Goal: Find specific page/section: Find specific page/section

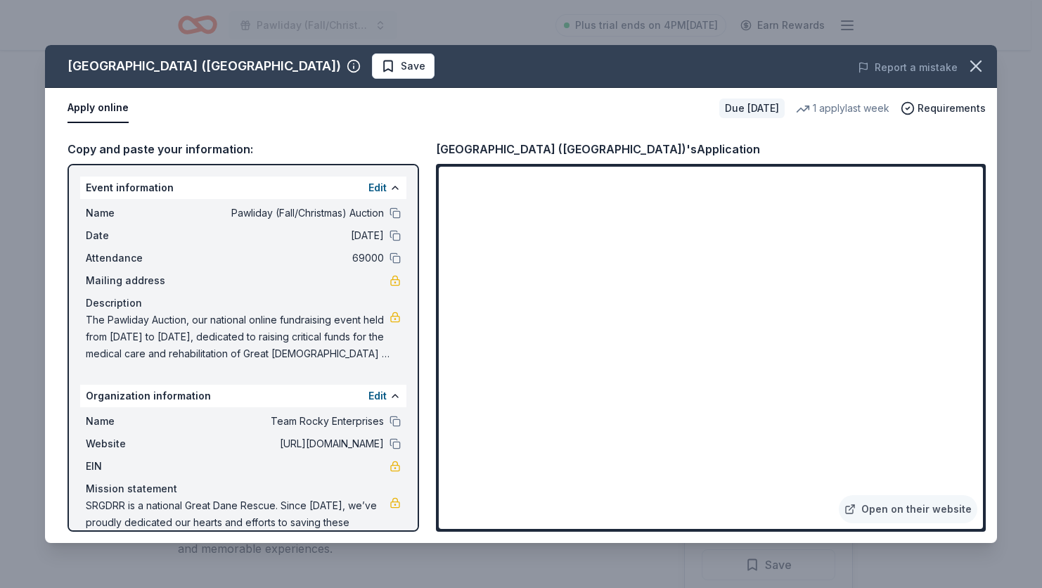
scroll to position [76, 0]
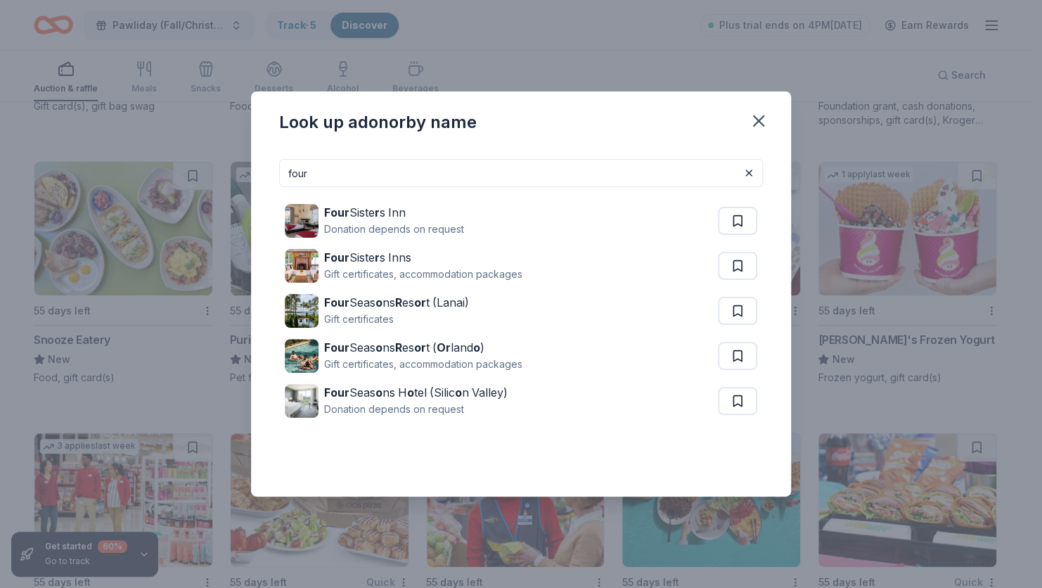
scroll to position [7925, 0]
click at [389, 179] on input "four" at bounding box center [521, 173] width 484 height 28
type input "f"
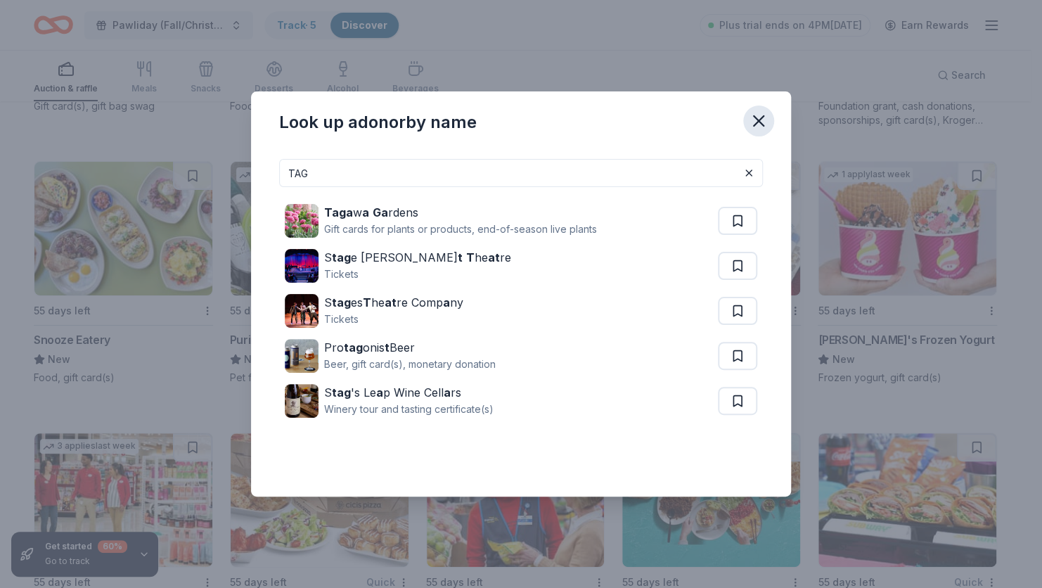
type input "TAG"
click at [763, 124] on icon "button" at bounding box center [759, 121] width 20 height 20
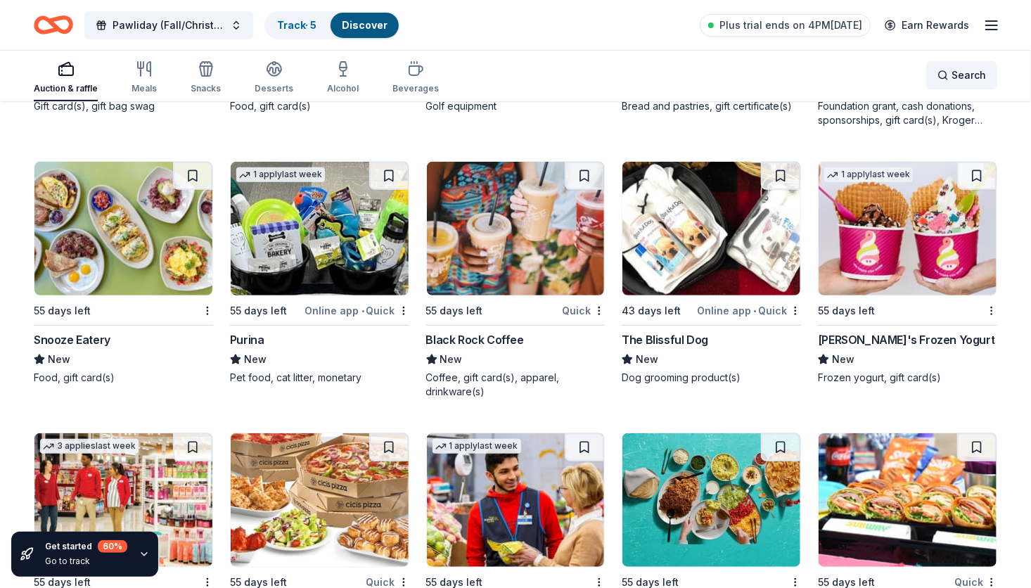
click at [953, 82] on span "Search" at bounding box center [968, 75] width 34 height 17
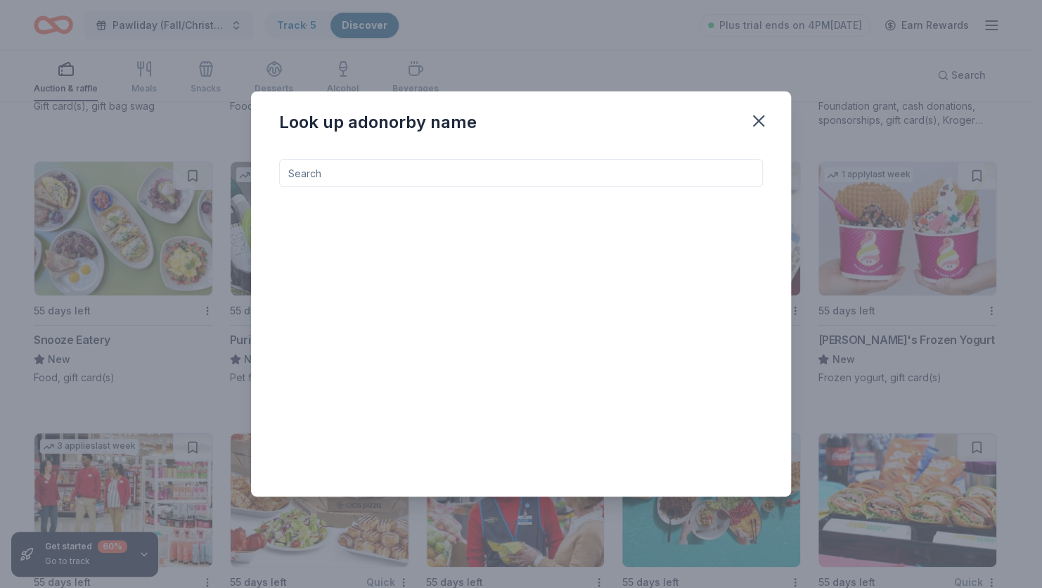
type input "D"
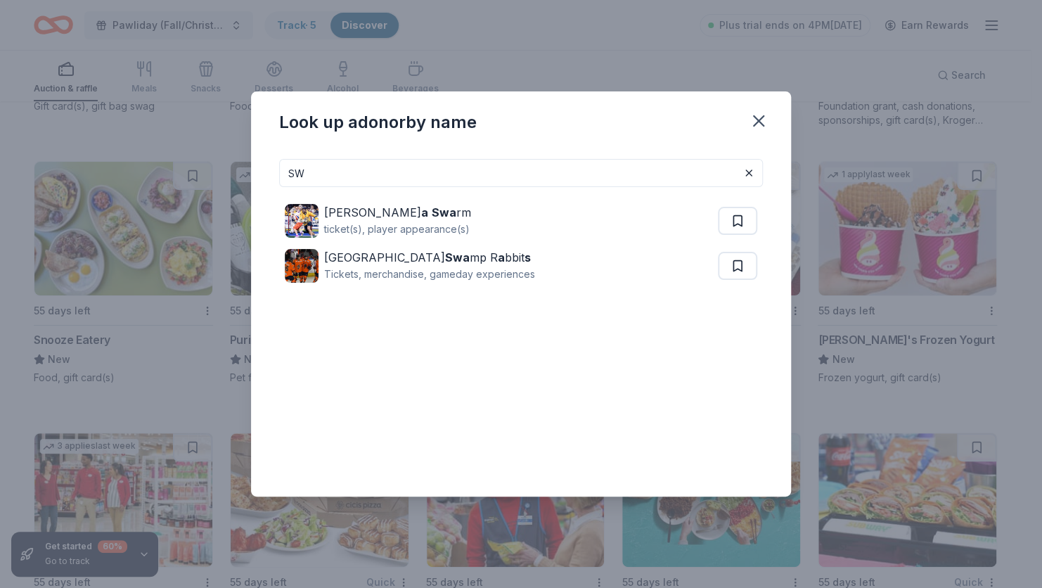
type input "S"
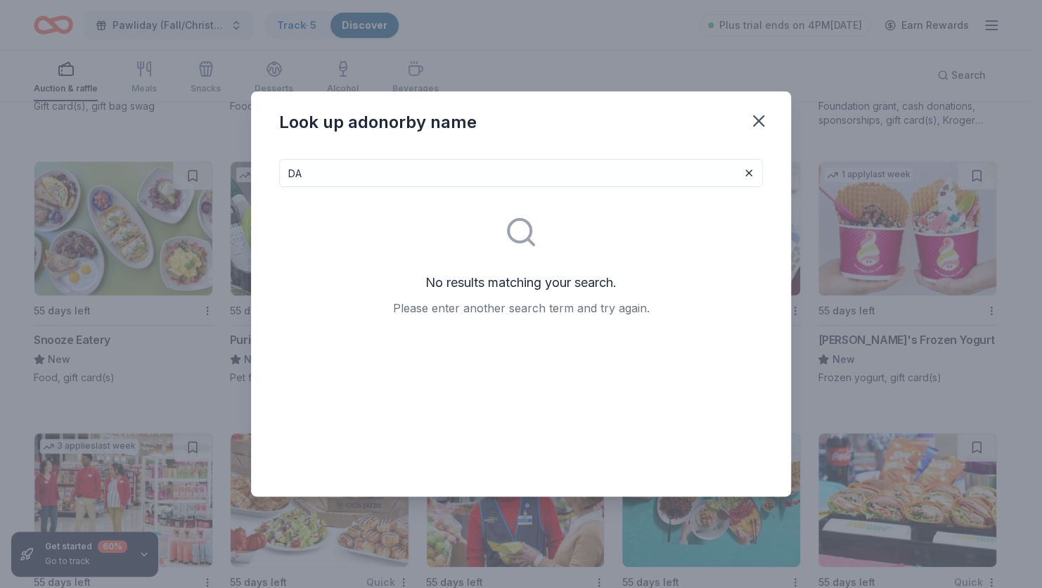
type input "D"
type input "T"
type input "B"
type input "L"
type input "G"
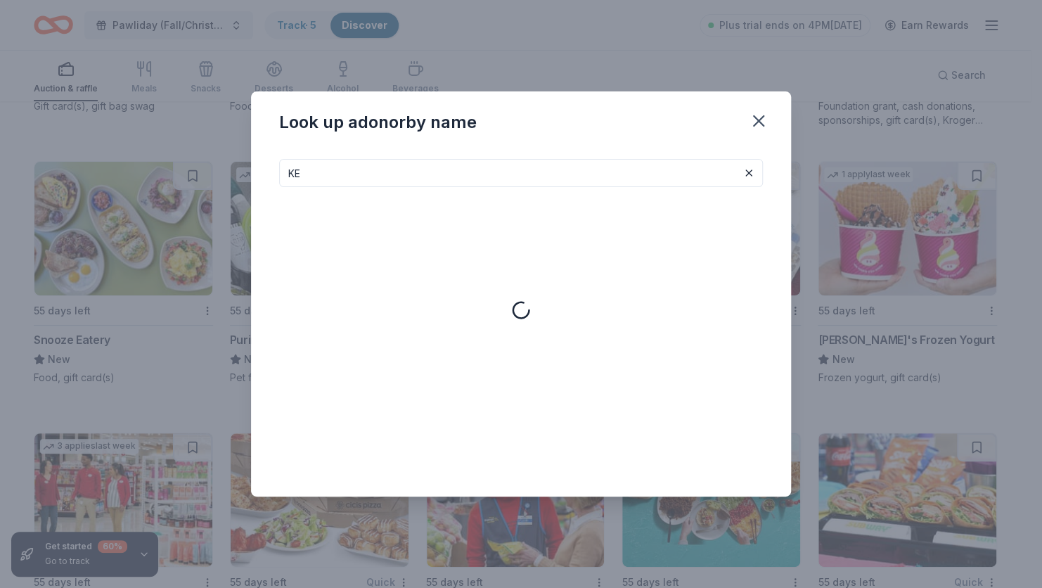
type input "K"
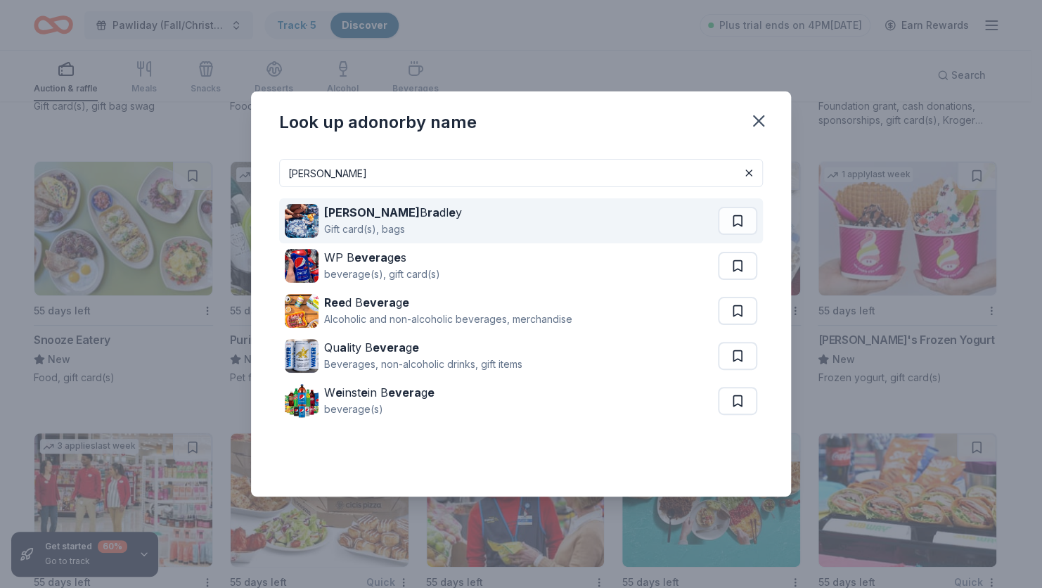
click at [356, 223] on div "Gift card(s), bags" at bounding box center [393, 229] width 138 height 17
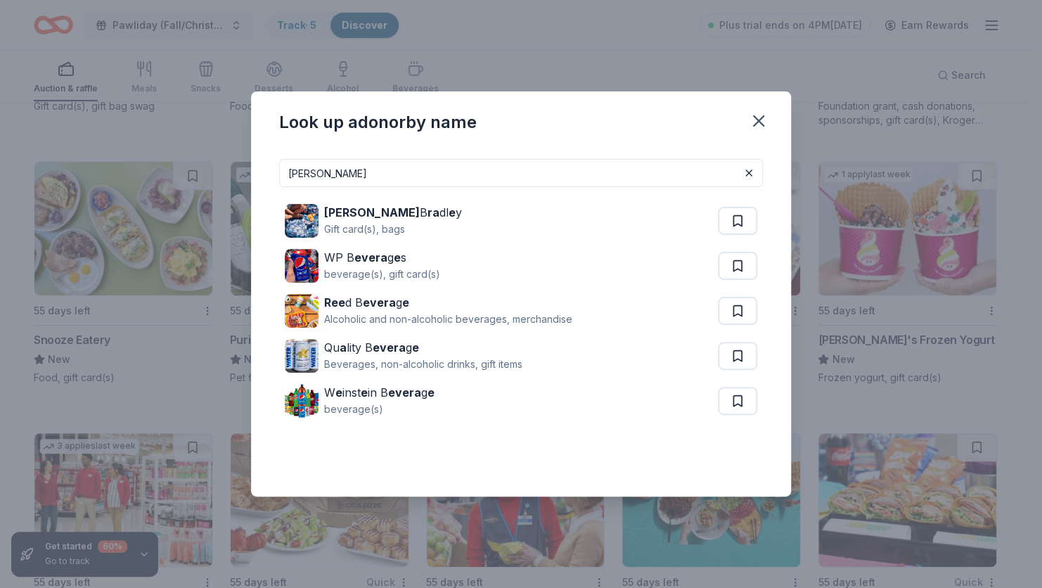
click at [352, 169] on input "VERA" at bounding box center [521, 173] width 484 height 28
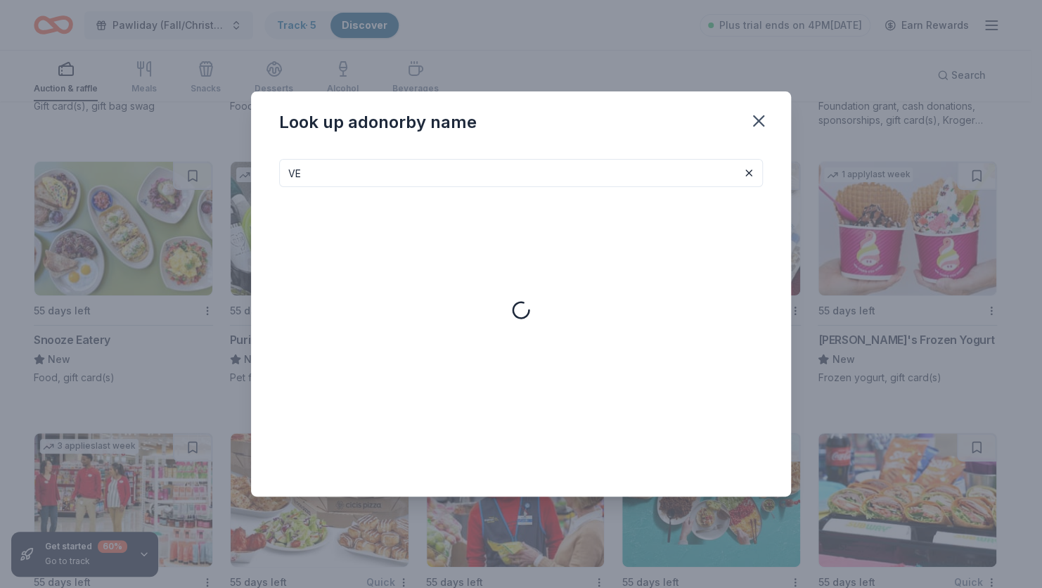
type input "V"
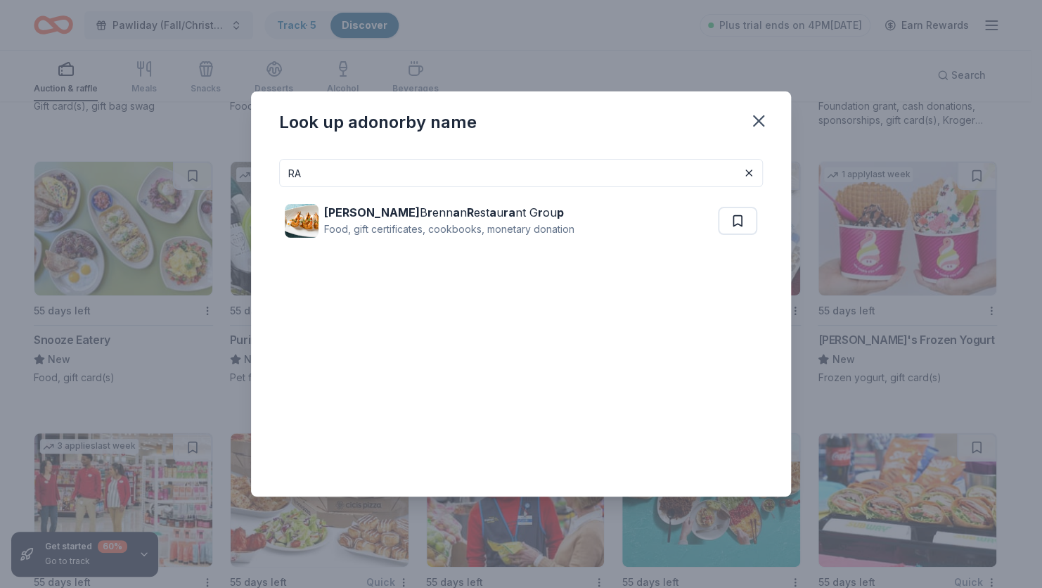
type input "R"
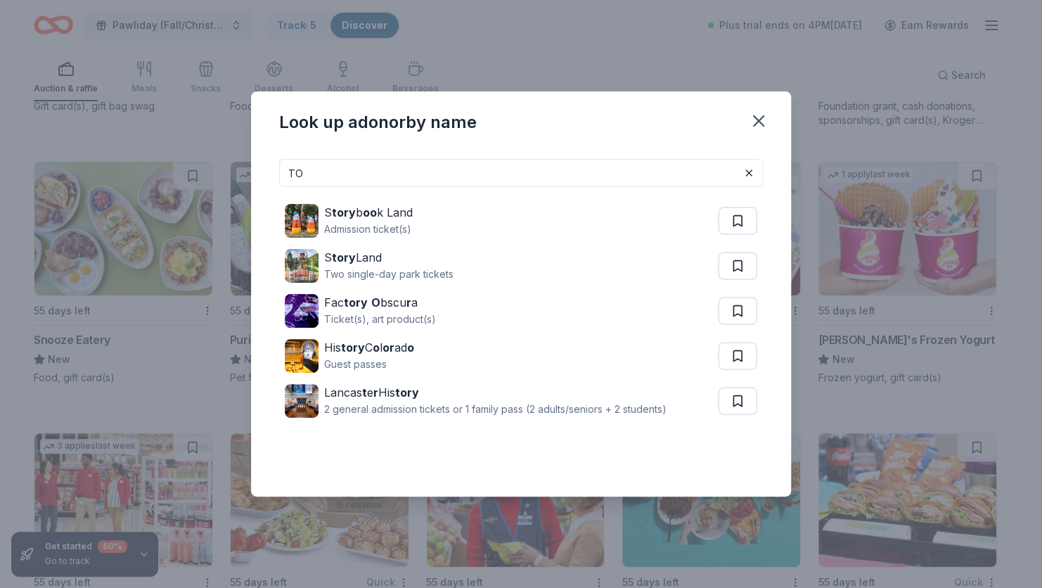
type input "T"
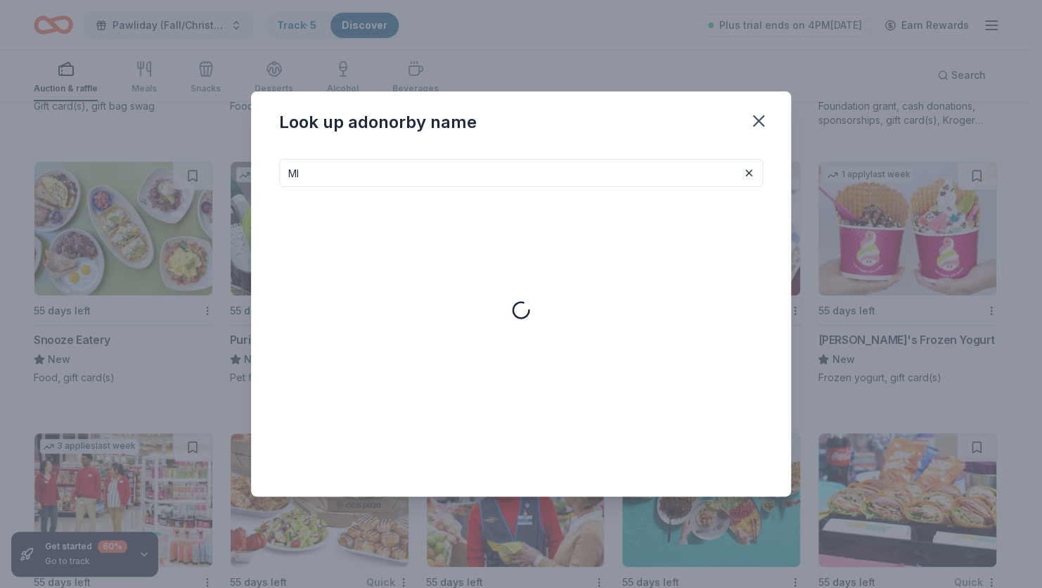
type input "M"
type input "K"
type input "C"
type input "G"
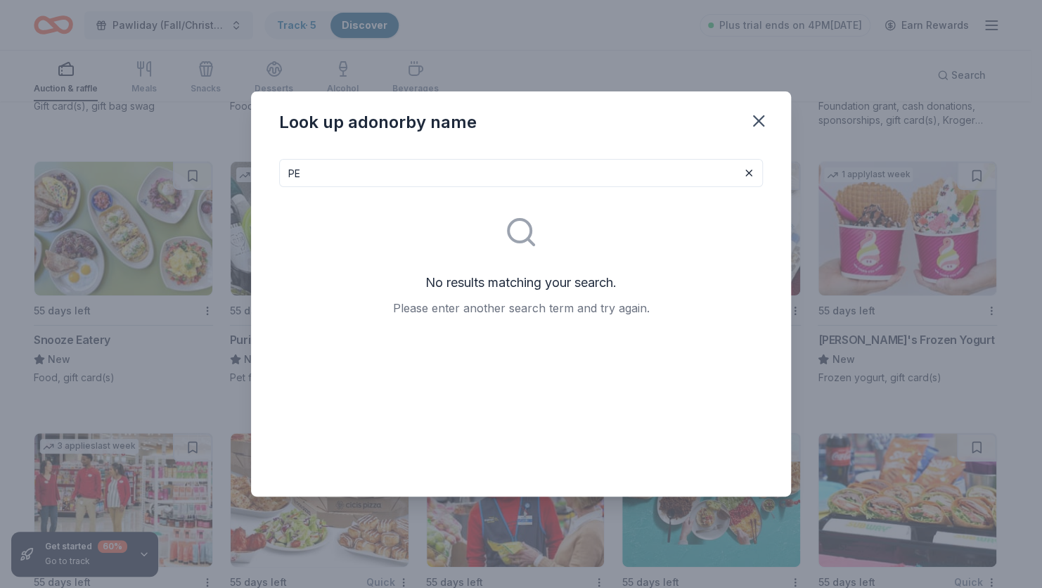
type input "P"
type input "B"
type input "D"
type input "Y"
type input "T"
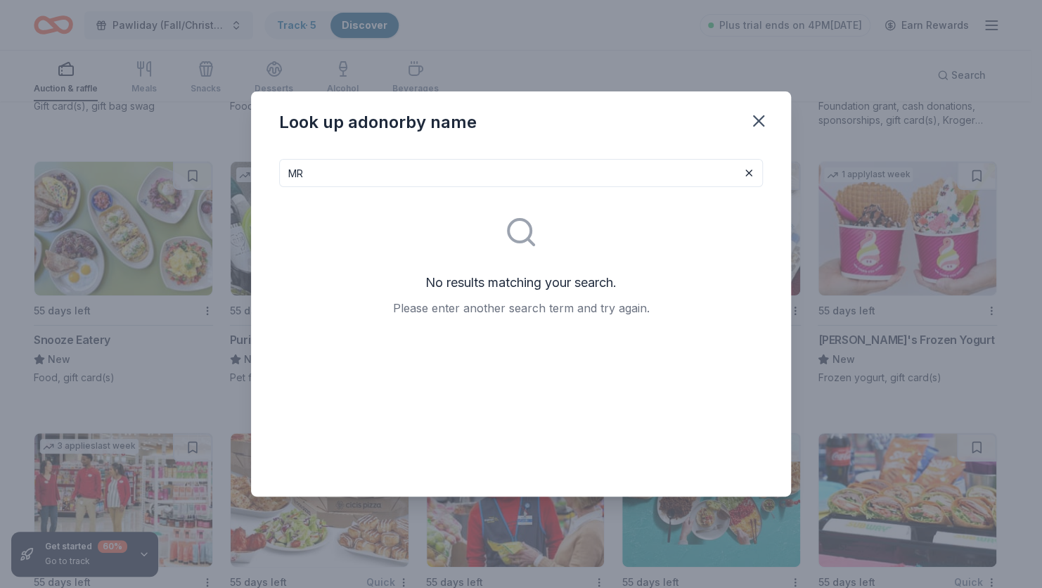
type input "M"
type input "D"
type input "T"
type input "E"
type input "A"
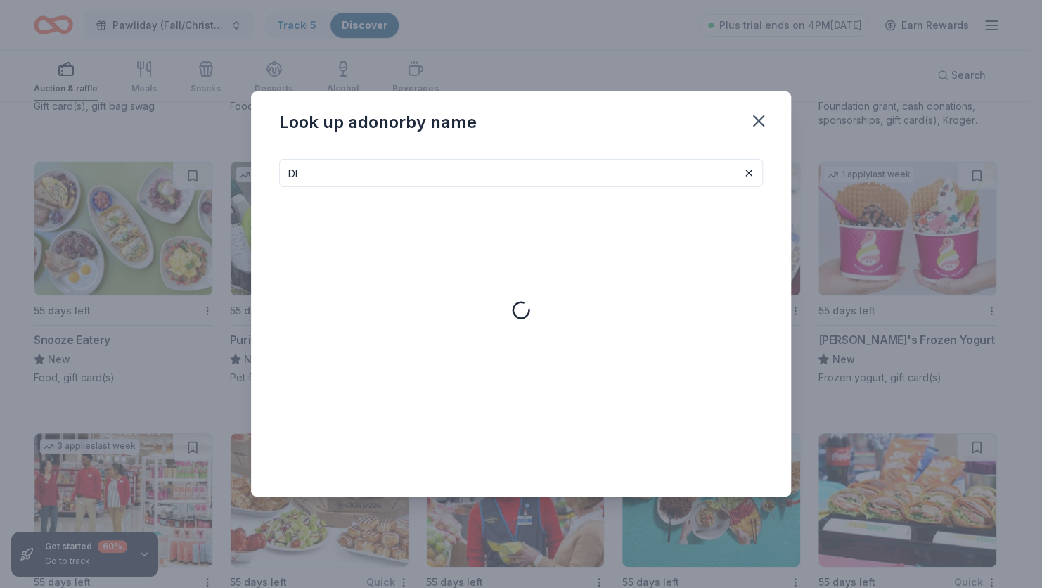
type input "D"
type input "N"
type input "H"
